Goal: Find specific page/section: Find specific page/section

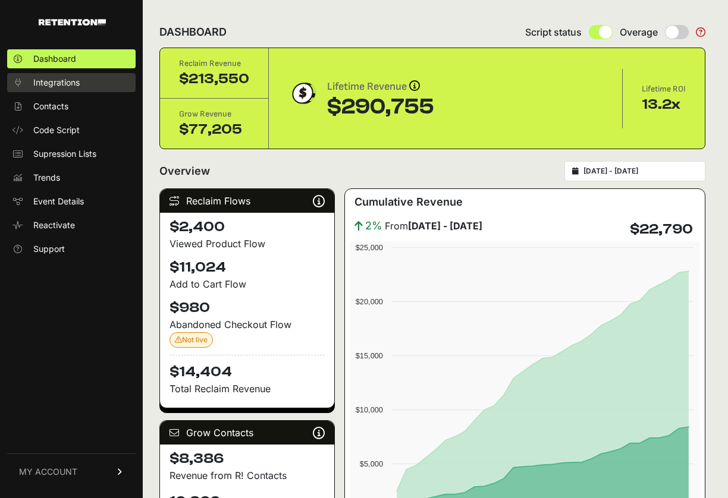
click at [51, 81] on span "Integrations" at bounding box center [56, 83] width 46 height 12
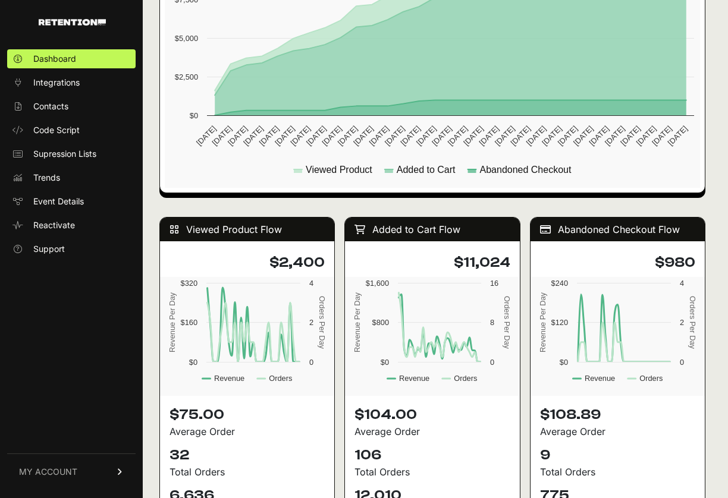
scroll to position [875, 0]
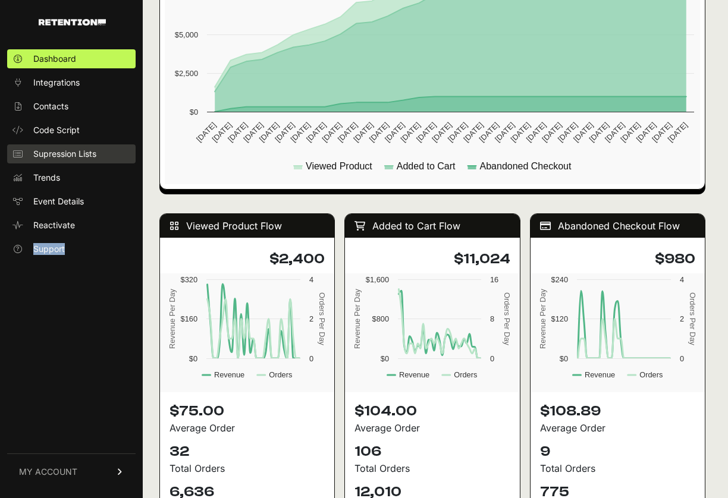
click at [67, 158] on span "Supression Lists" at bounding box center [64, 154] width 63 height 12
